Goal: Find specific page/section: Find specific page/section

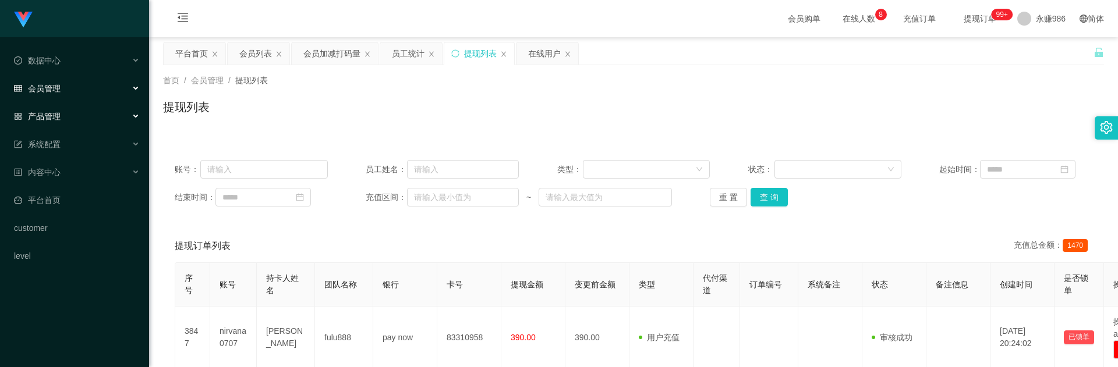
click at [57, 118] on span "产品管理" at bounding box center [37, 116] width 47 height 9
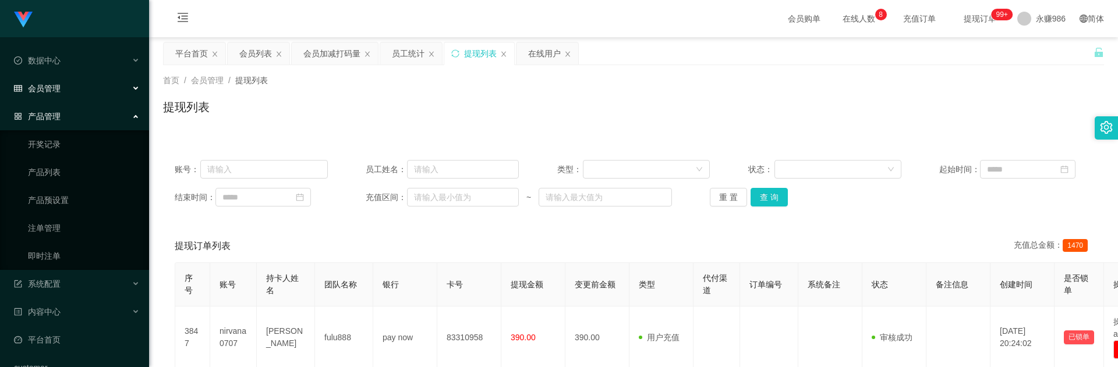
click at [75, 82] on div "会员管理" at bounding box center [74, 88] width 149 height 23
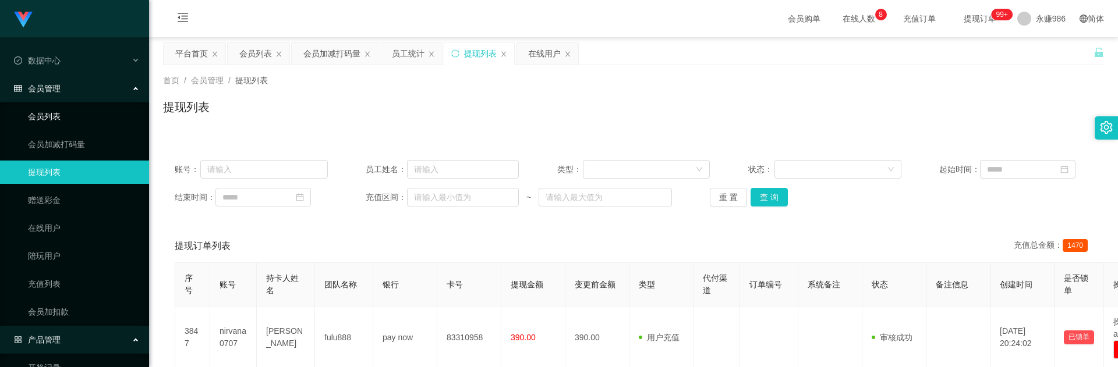
click at [72, 118] on link "会员列表" at bounding box center [84, 116] width 112 height 23
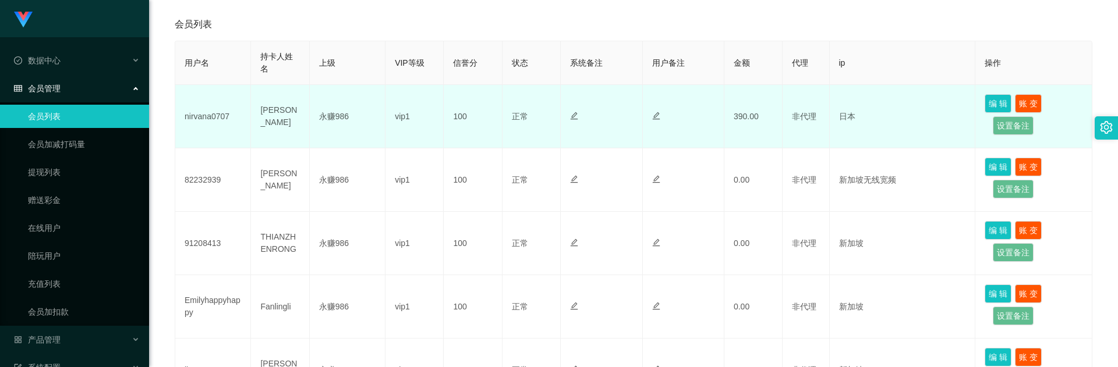
scroll to position [233, 0]
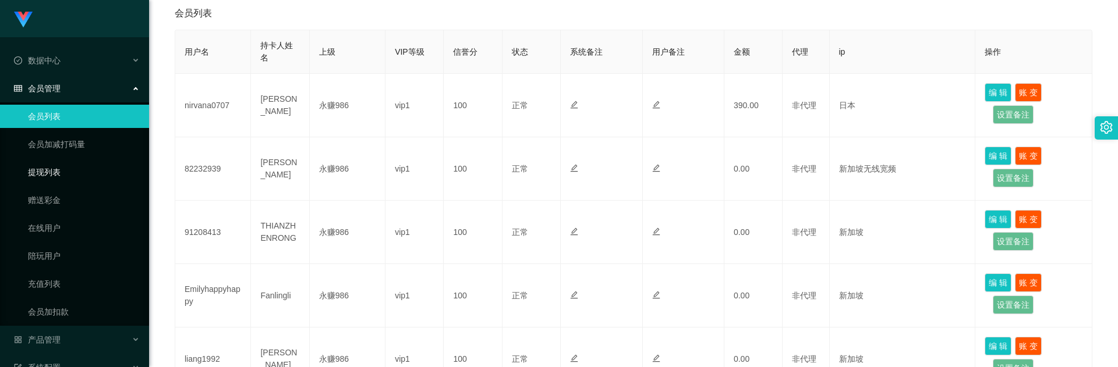
click at [65, 176] on link "提现列表" at bounding box center [84, 172] width 112 height 23
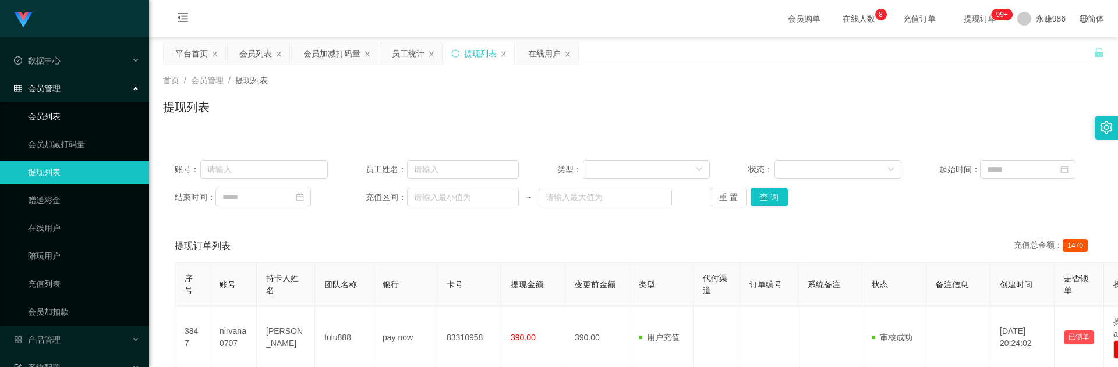
click at [55, 109] on link "会员列表" at bounding box center [84, 116] width 112 height 23
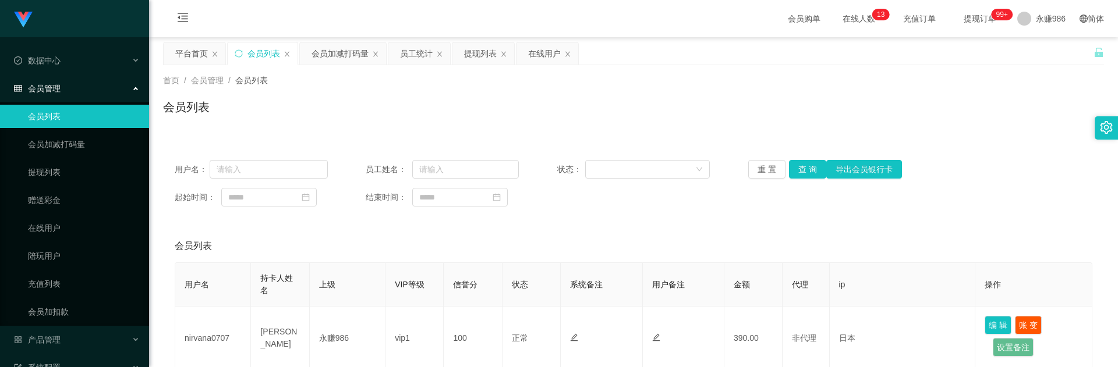
click at [86, 108] on link "会员列表" at bounding box center [84, 116] width 112 height 23
click at [89, 82] on div "会员管理" at bounding box center [74, 88] width 149 height 23
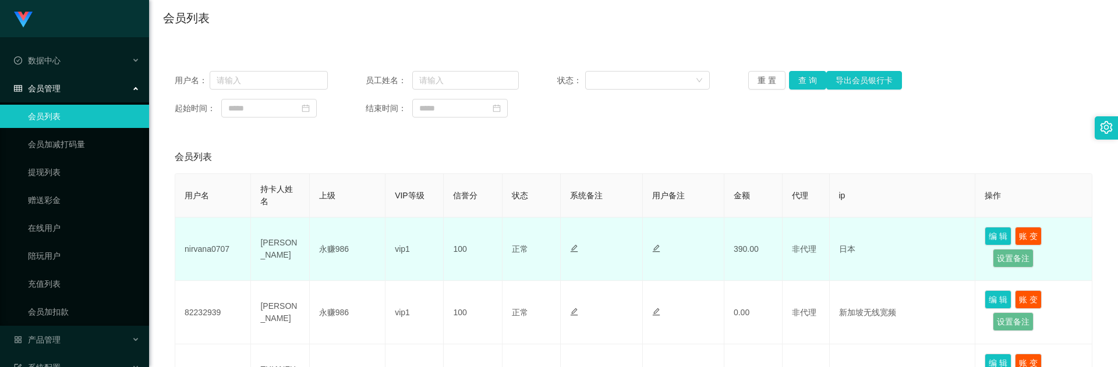
scroll to position [116, 0]
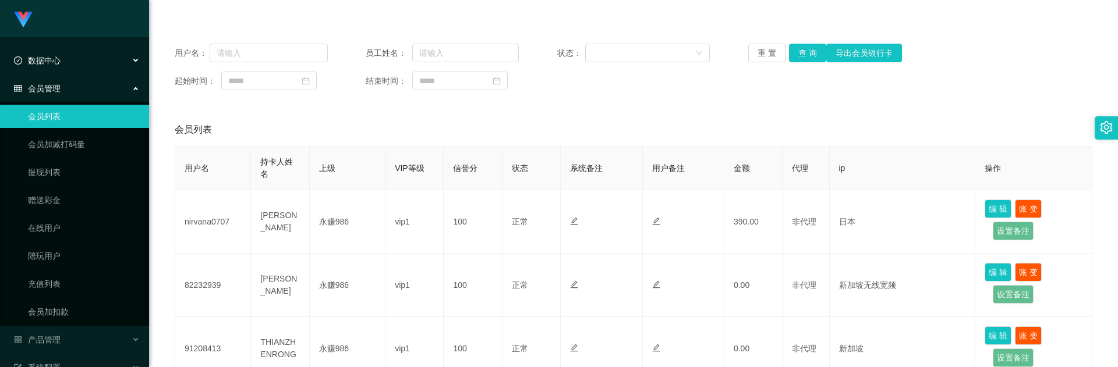
click at [70, 64] on div "数据中心" at bounding box center [74, 60] width 149 height 23
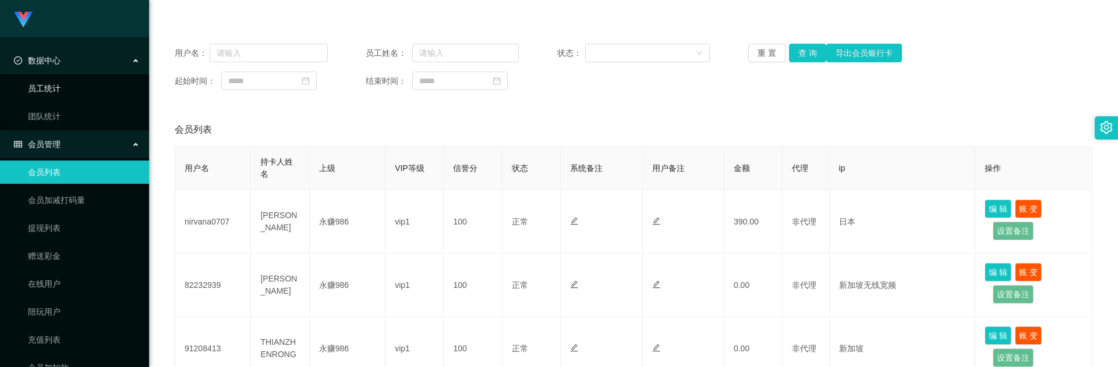
click at [69, 84] on link "员工统计" at bounding box center [84, 88] width 112 height 23
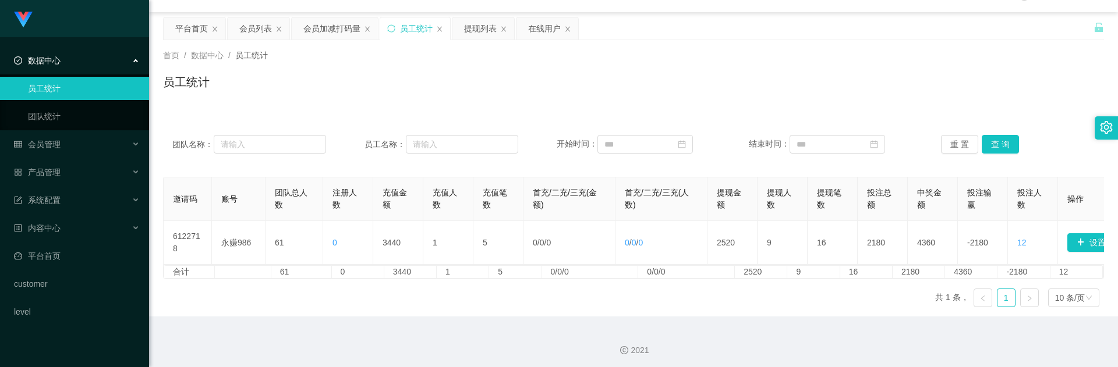
scroll to position [38, 0]
click at [82, 116] on link "团队统计" at bounding box center [84, 116] width 112 height 23
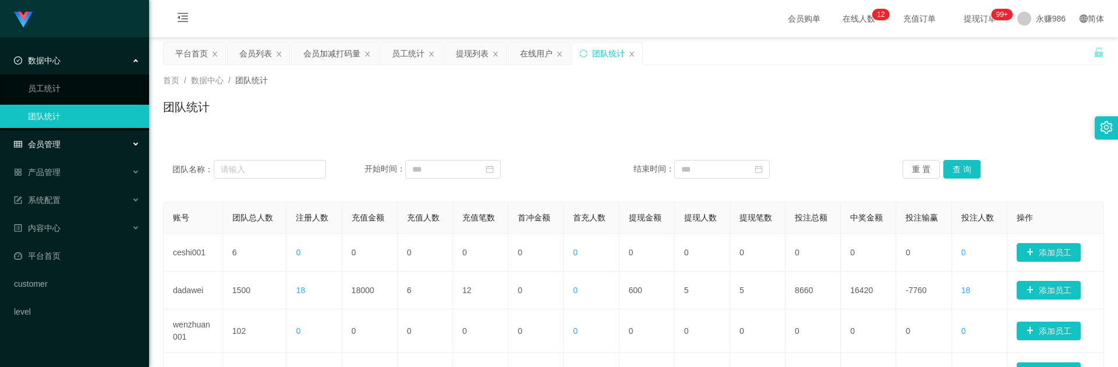
click at [70, 154] on div "会员管理" at bounding box center [74, 144] width 149 height 23
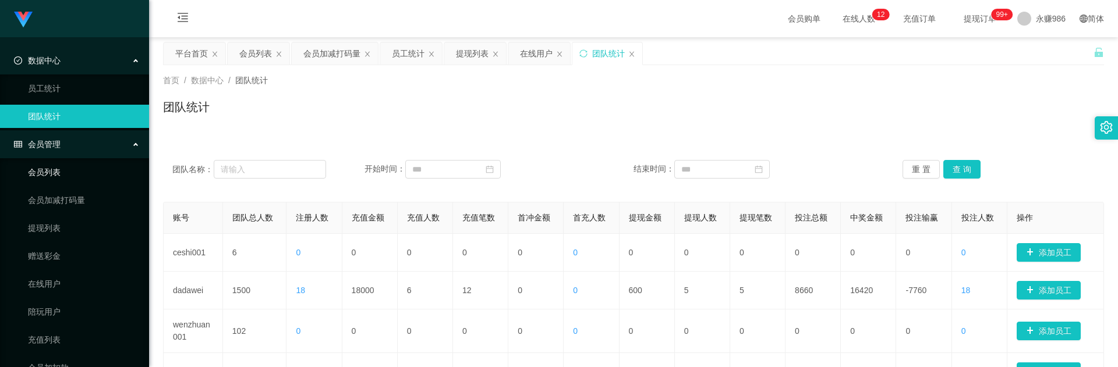
drag, startPoint x: 72, startPoint y: 174, endPoint x: 78, endPoint y: 172, distance: 6.1
click at [73, 174] on link "会员列表" at bounding box center [84, 172] width 112 height 23
